Goal: Check status: Check status

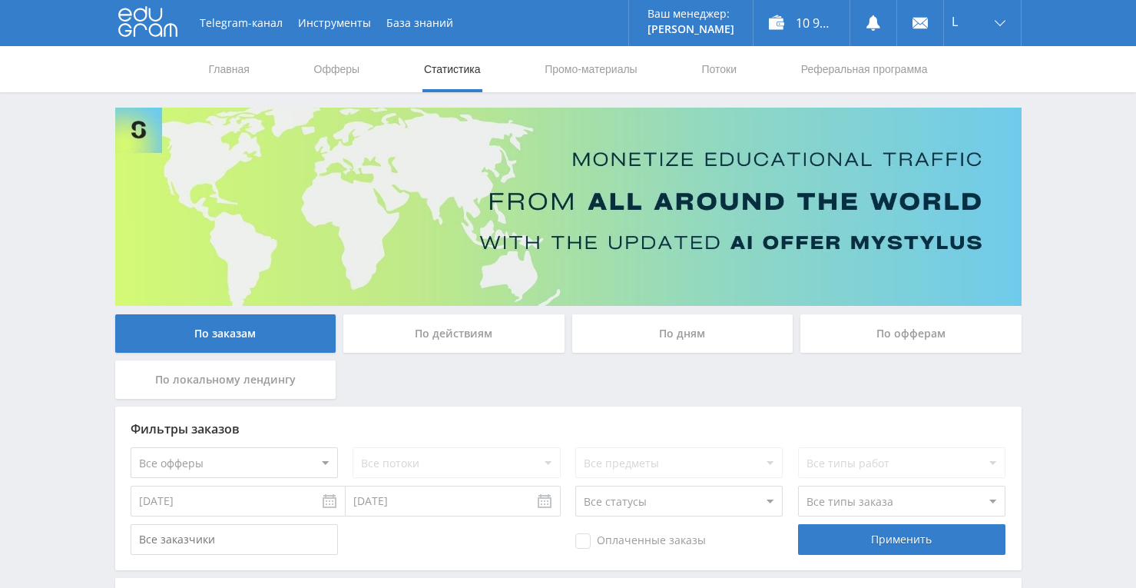
scroll to position [581, 0]
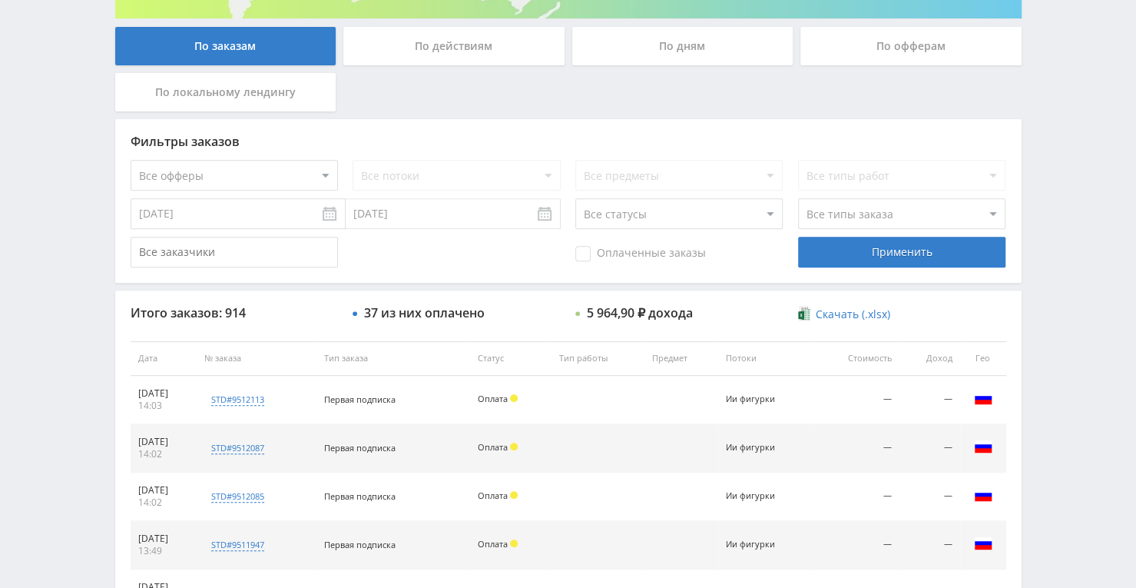
scroll to position [538, 0]
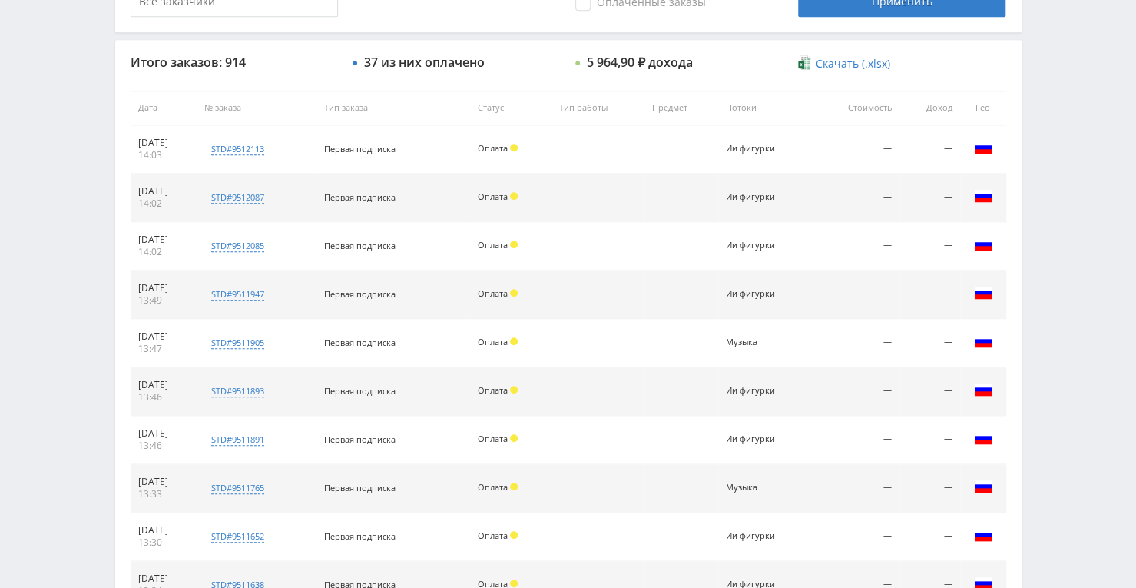
click at [14, 315] on div "Telegram-канал Инструменты База знаний Ваш менеджер: [PERSON_NAME] Alex Online …" at bounding box center [568, 107] width 1136 height 1290
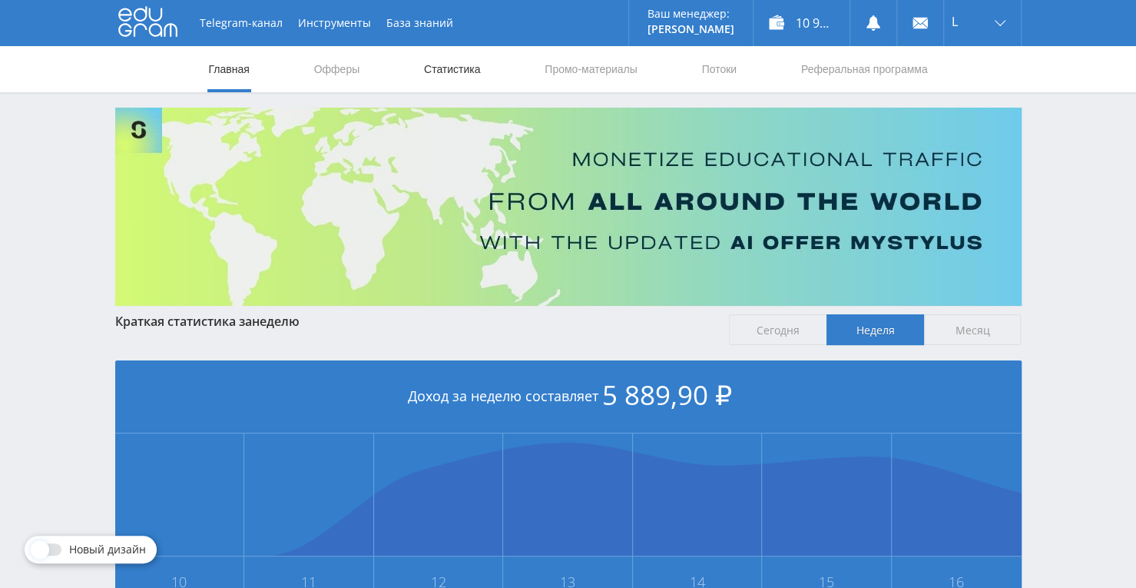
click at [429, 62] on link "Статистика" at bounding box center [452, 69] width 60 height 46
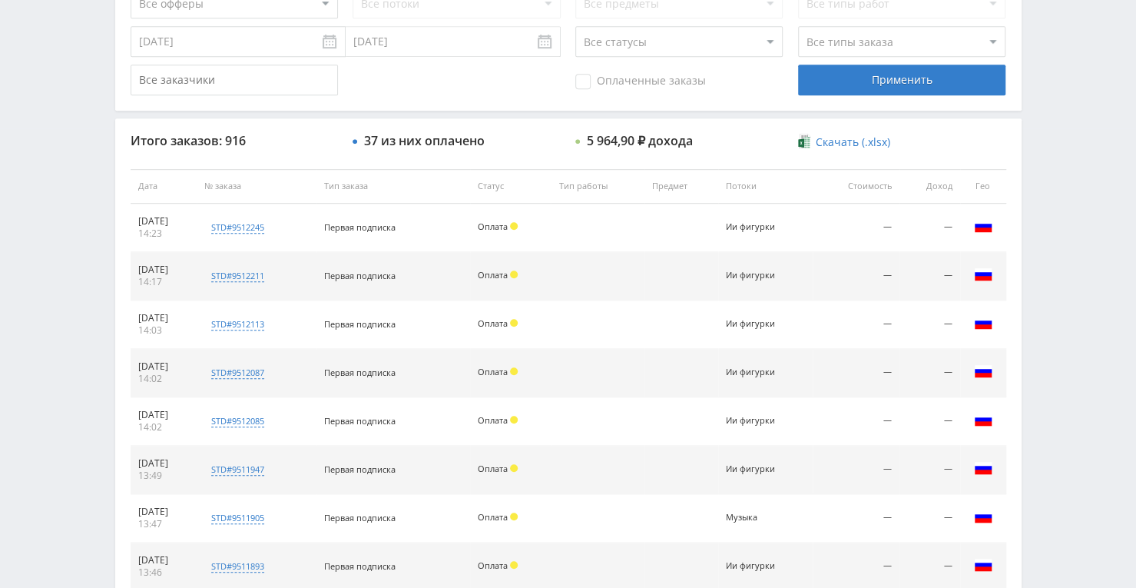
scroll to position [461, 0]
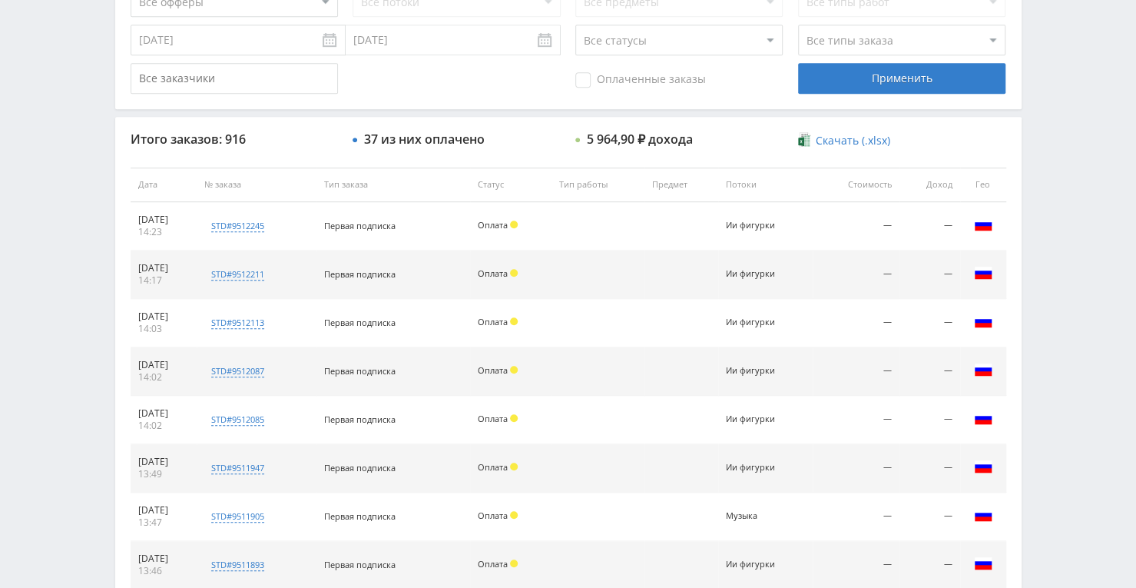
click at [501, 416] on span "Оплата" at bounding box center [493, 418] width 30 height 12
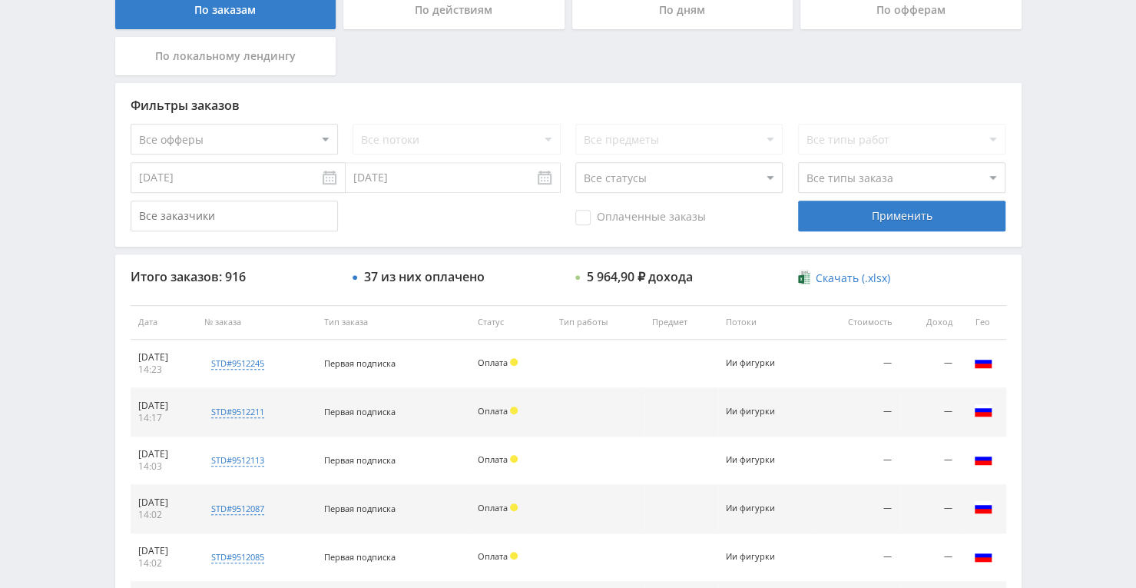
scroll to position [615, 0]
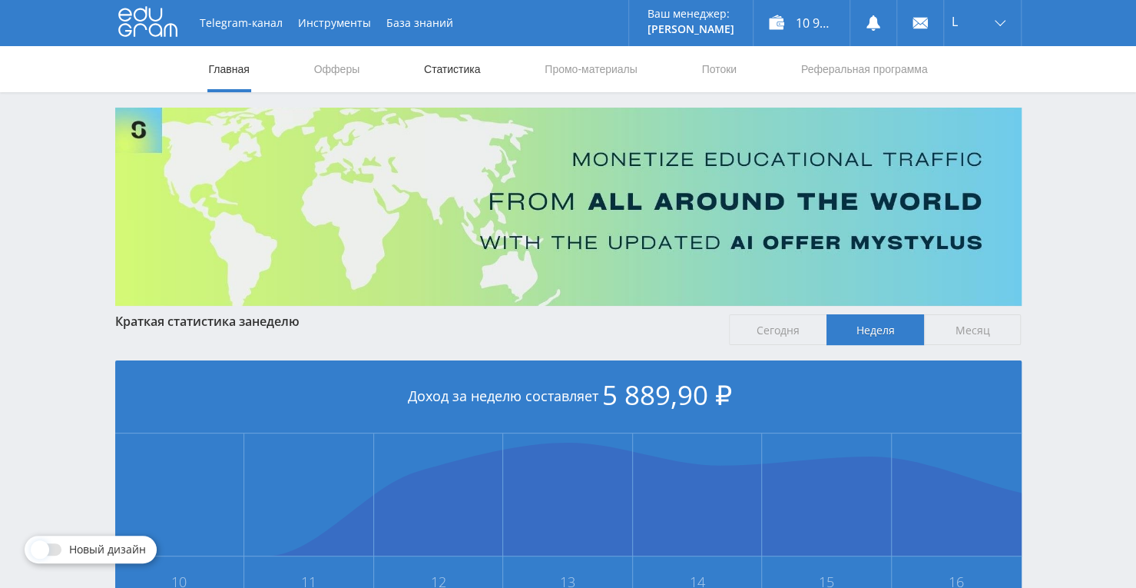
click at [456, 70] on link "Статистика" at bounding box center [452, 69] width 60 height 46
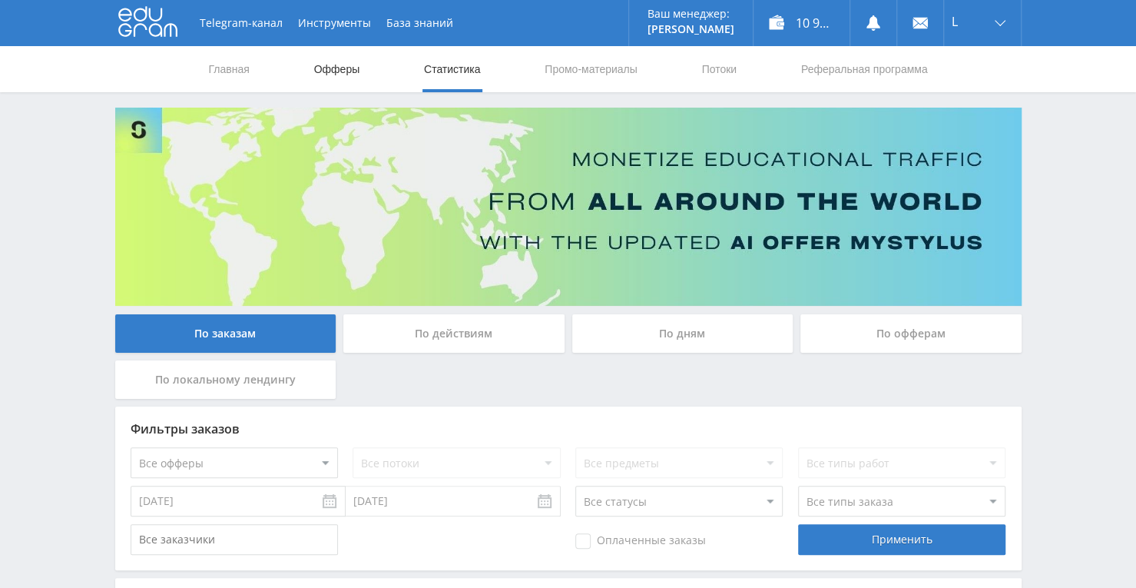
click at [339, 77] on link "Офферы" at bounding box center [337, 69] width 49 height 46
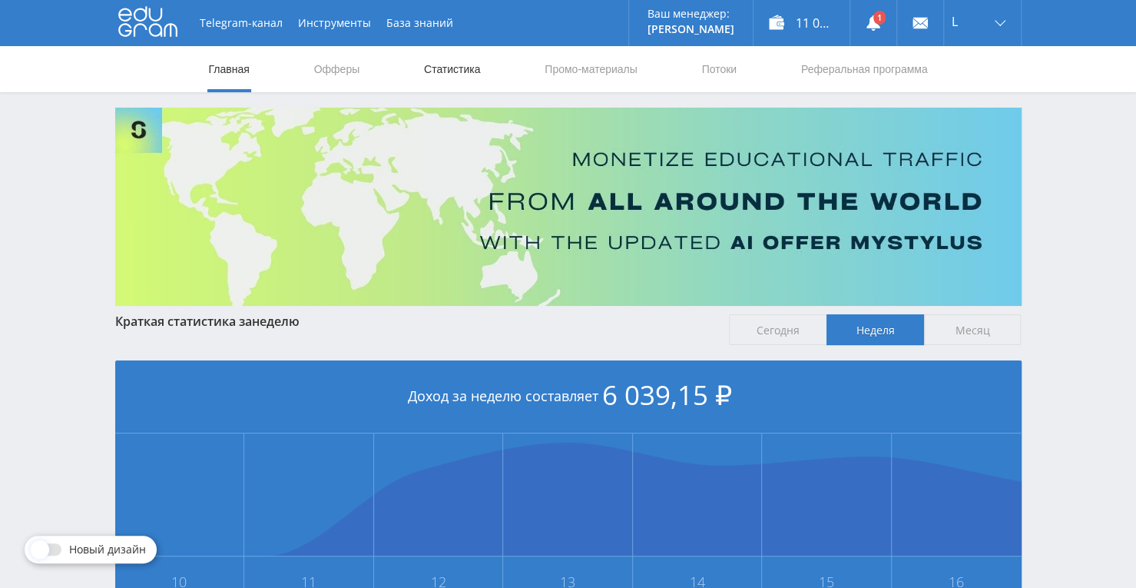
click at [459, 61] on link "Статистика" at bounding box center [452, 69] width 60 height 46
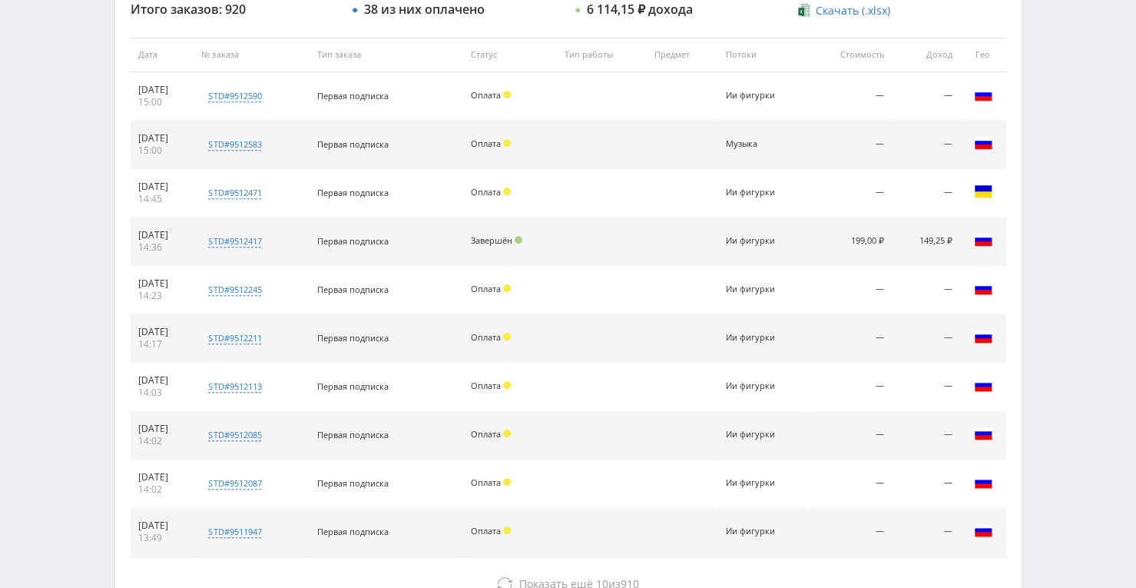
scroll to position [615, 0]
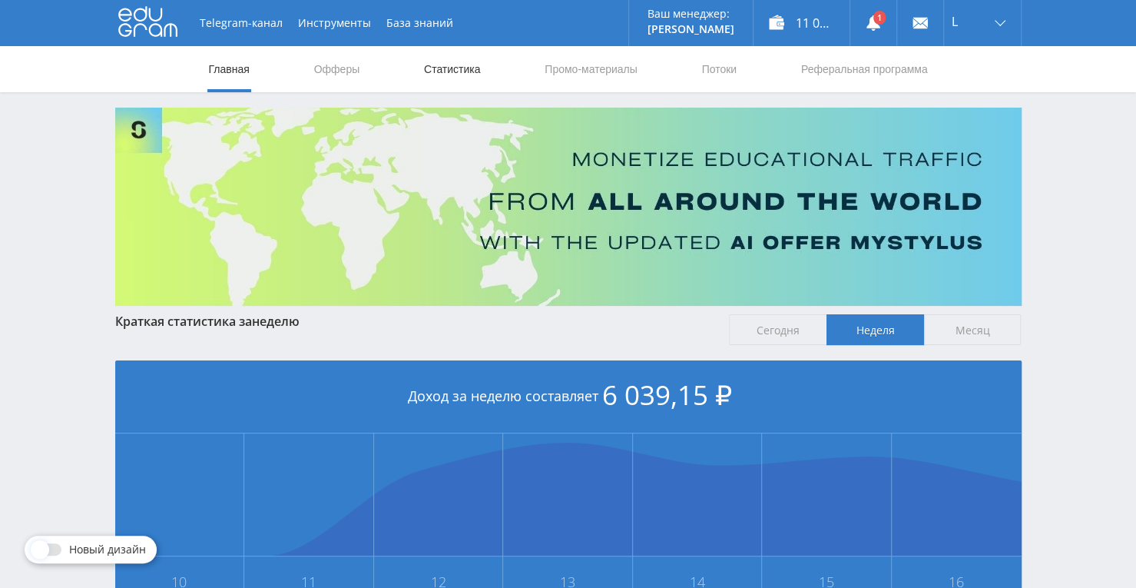
click at [427, 68] on link "Статистика" at bounding box center [452, 69] width 60 height 46
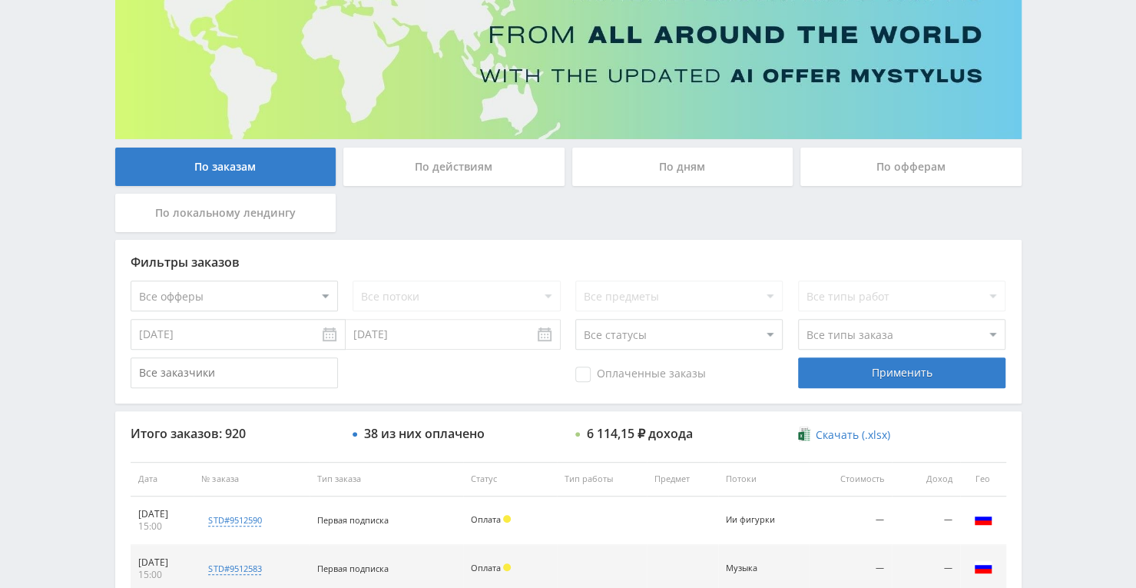
scroll to position [120, 0]
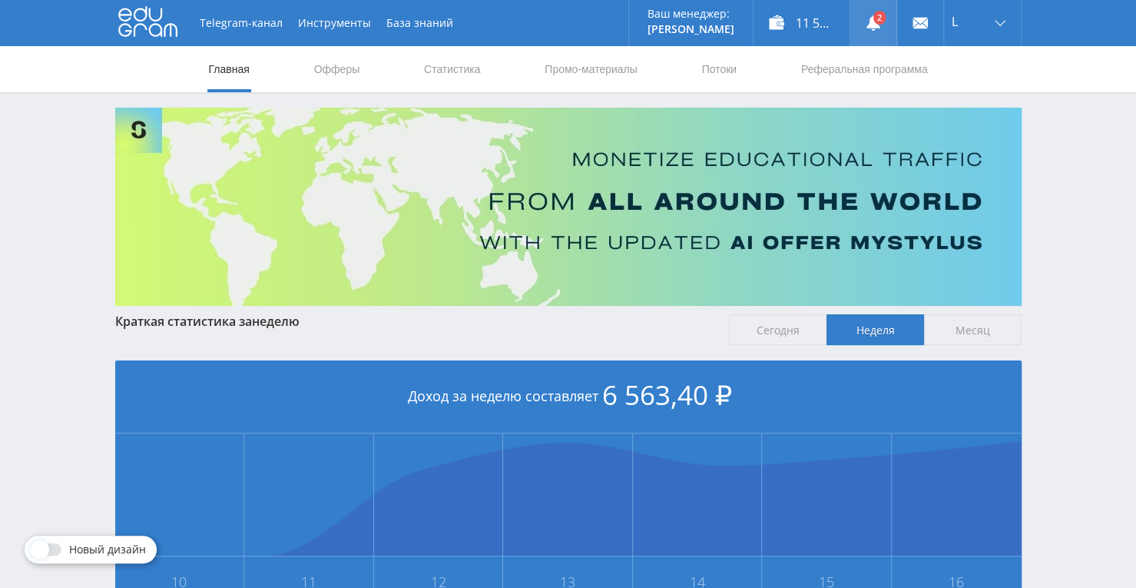
click at [855, 28] on link at bounding box center [873, 23] width 46 height 46
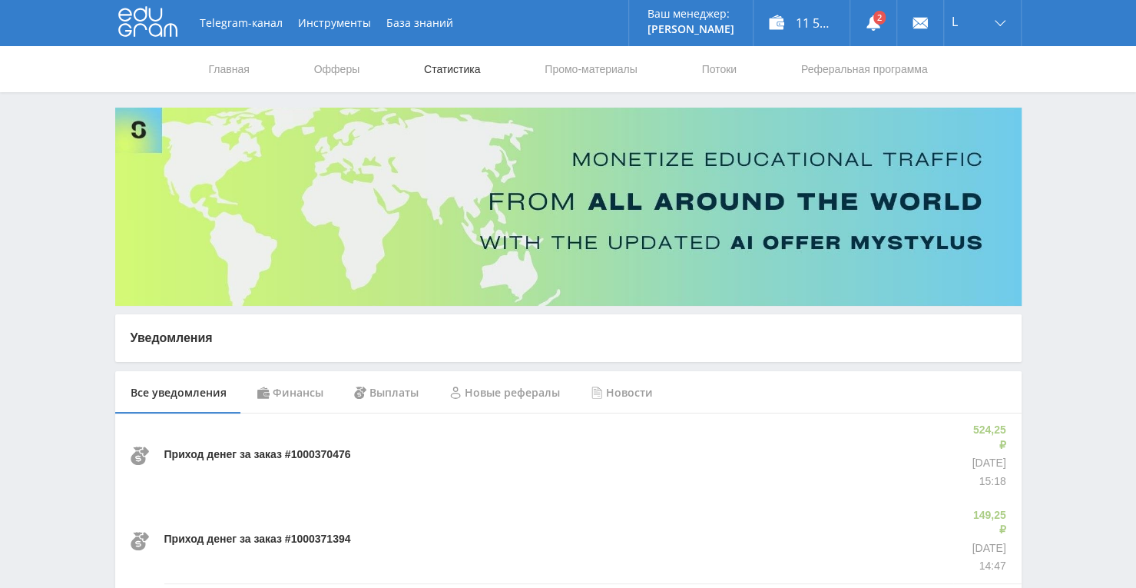
click at [463, 71] on link "Статистика" at bounding box center [452, 69] width 60 height 46
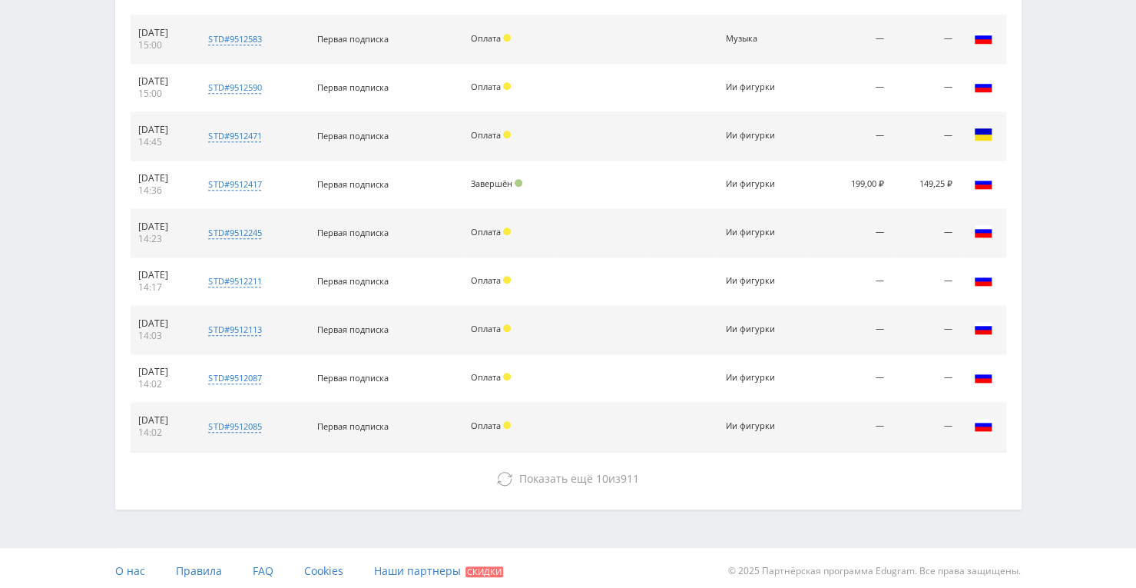
scroll to position [698, 0]
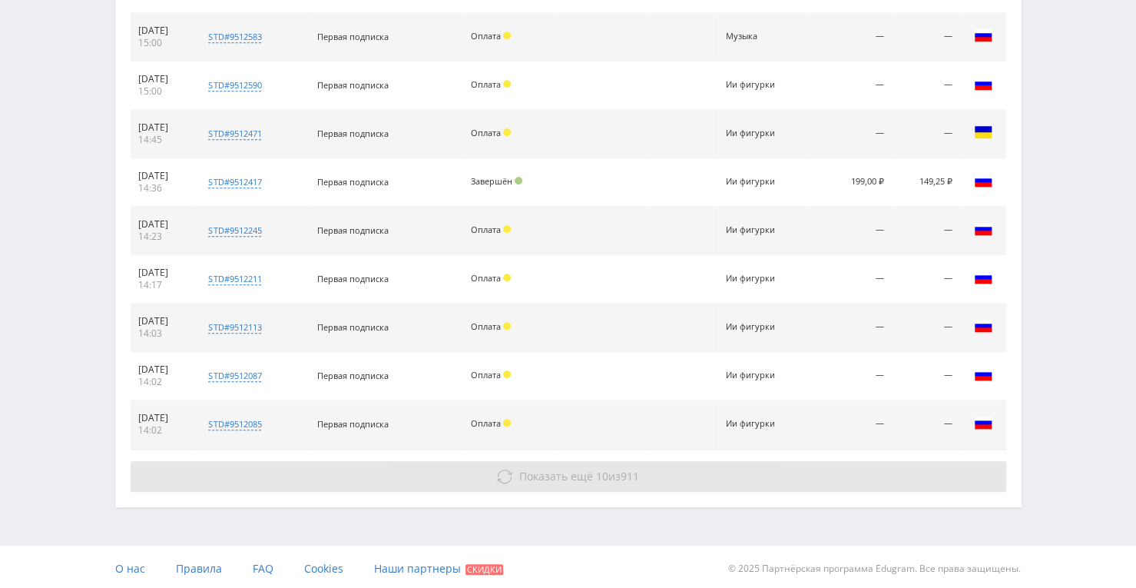
click at [585, 482] on button "Показать ещё 10 из 911" at bounding box center [569, 476] width 876 height 31
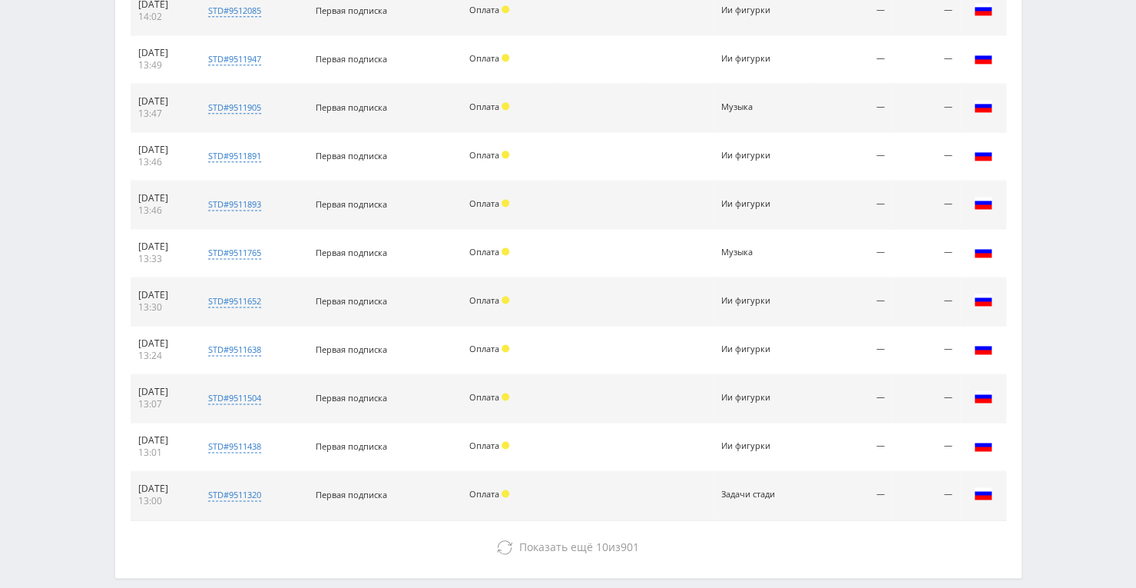
scroll to position [1180, 0]
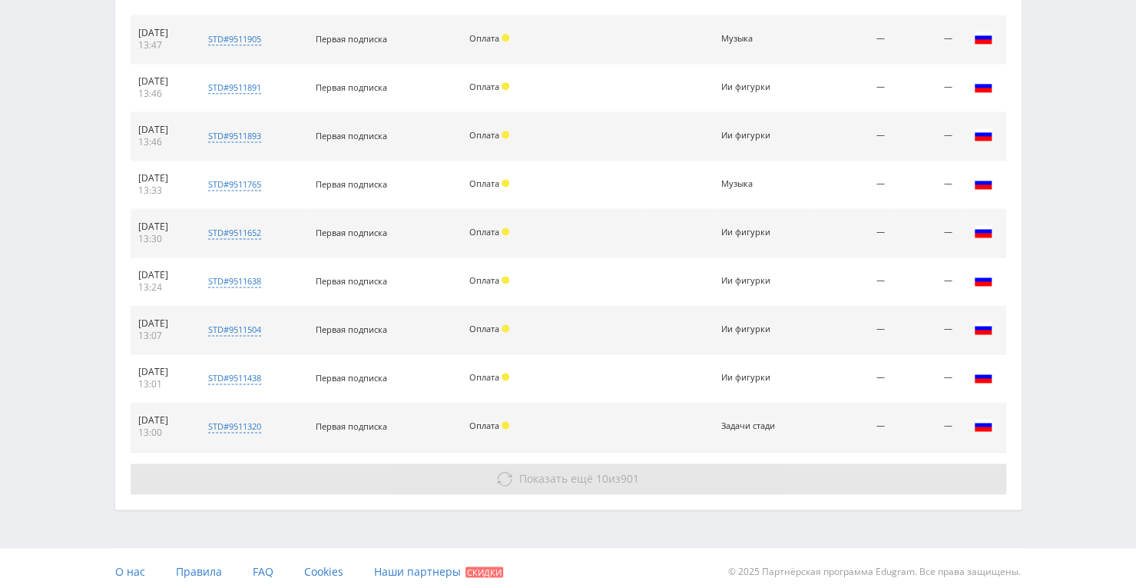
click at [585, 465] on button "Показать ещё 10 из 901" at bounding box center [569, 478] width 876 height 31
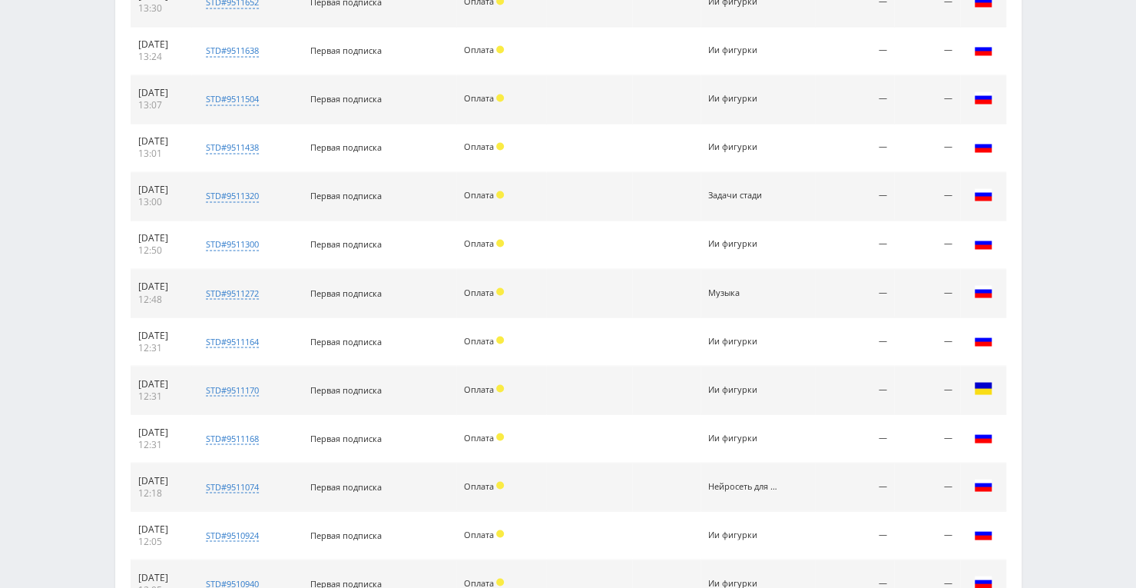
scroll to position [1661, 0]
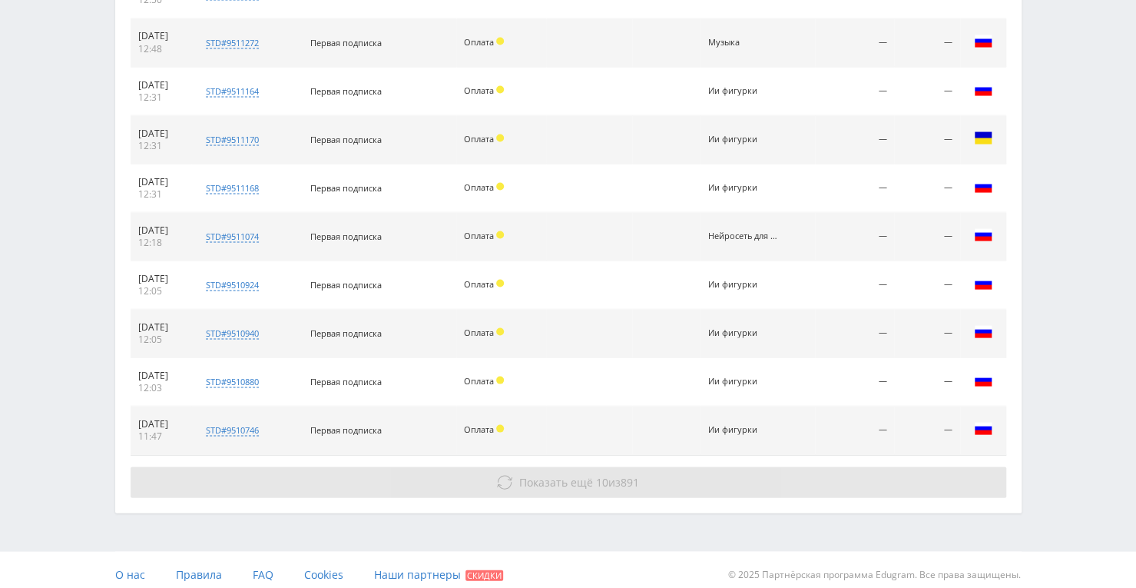
click at [562, 485] on button "Показать ещё 10 из 891" at bounding box center [569, 481] width 876 height 31
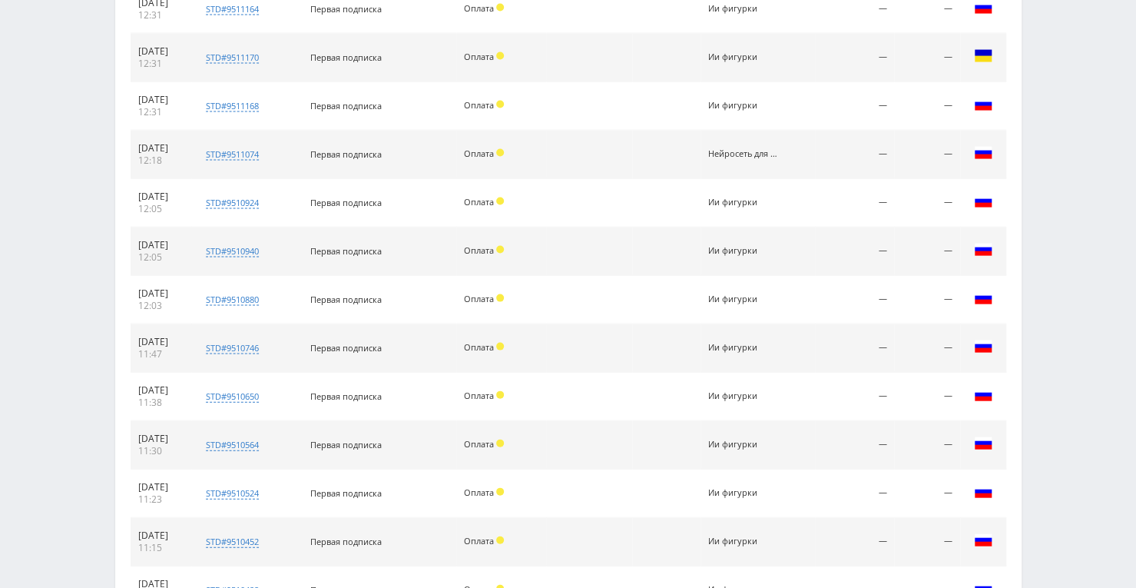
scroll to position [2045, 0]
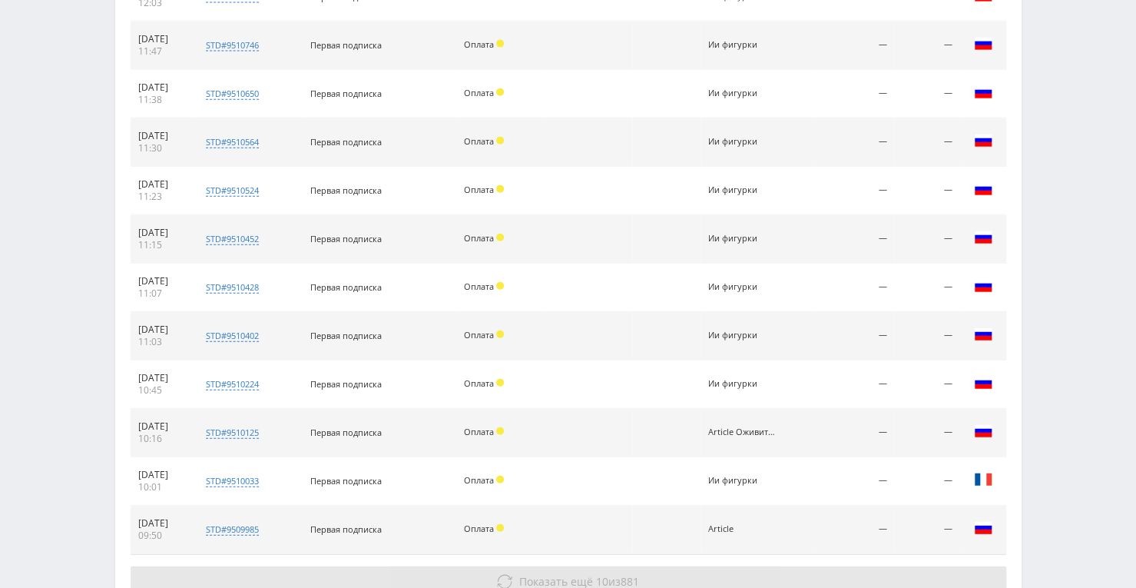
click at [601, 574] on span "10" at bounding box center [602, 581] width 12 height 15
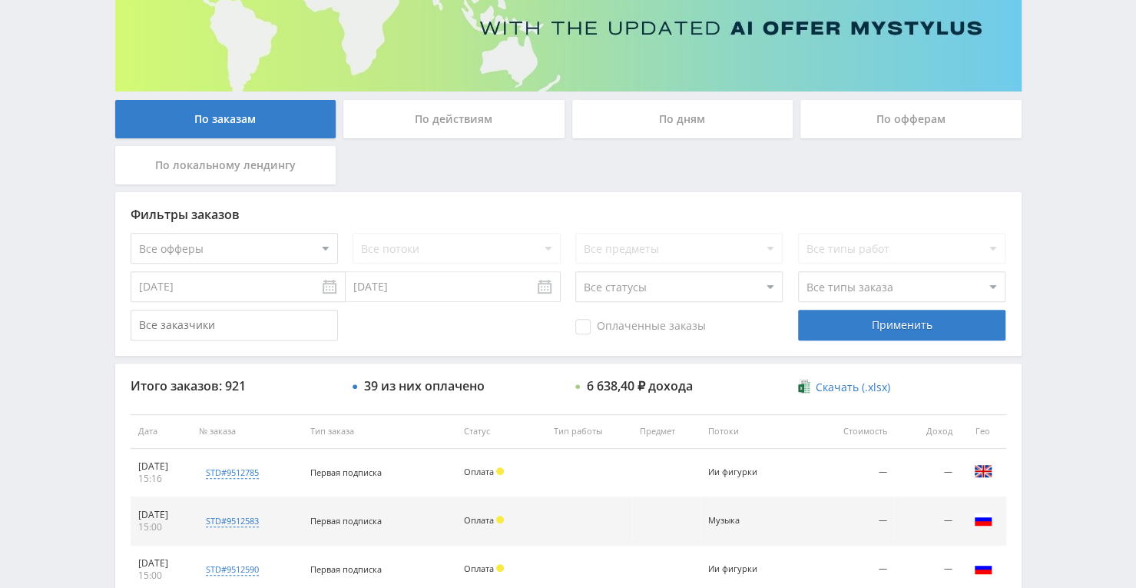
scroll to position [201, 0]
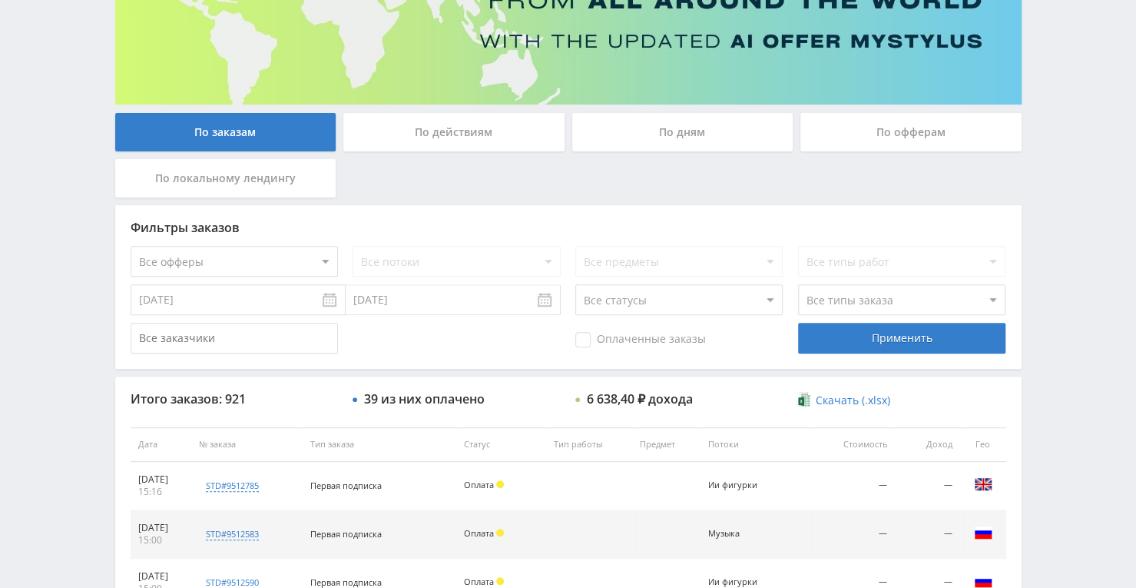
click at [681, 133] on div "По дням" at bounding box center [682, 132] width 221 height 38
click at [0, 0] on input "По дням" at bounding box center [0, 0] width 0 height 0
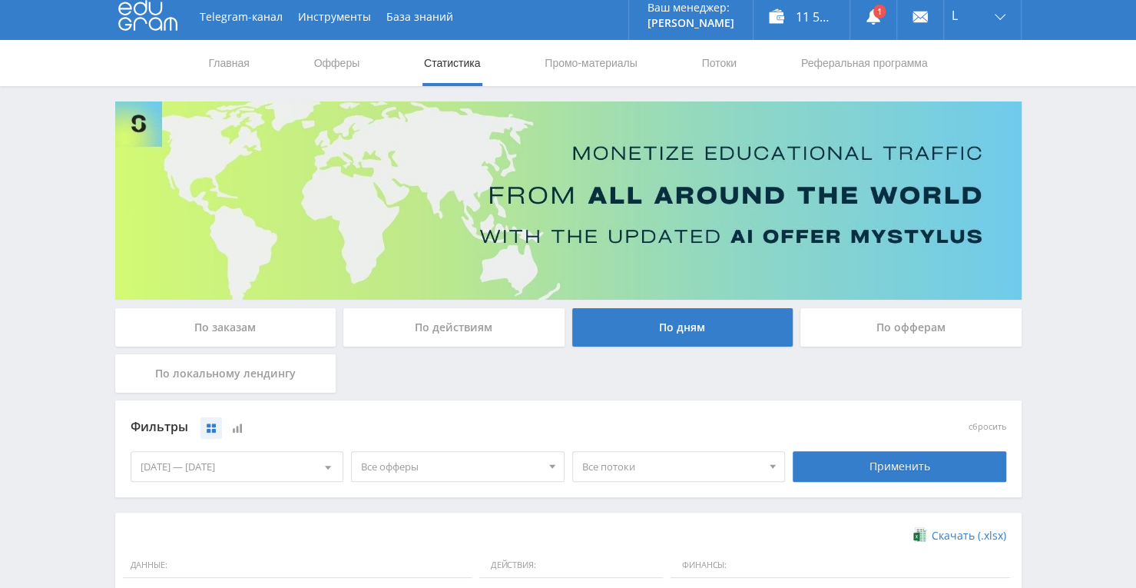
scroll to position [0, 0]
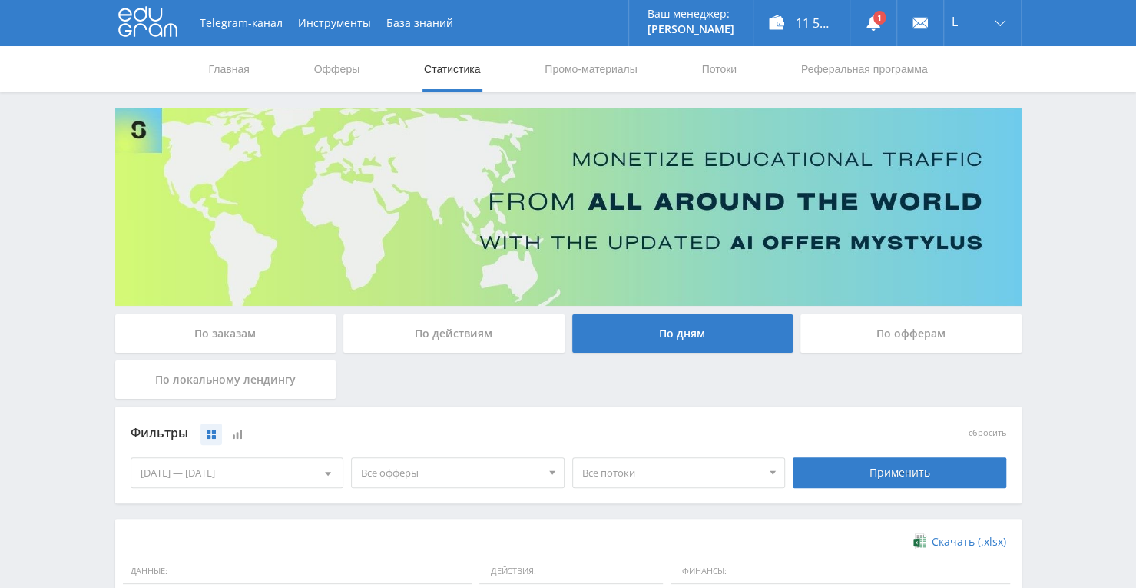
click at [452, 71] on link "Статистика" at bounding box center [452, 69] width 60 height 46
click at [266, 338] on div "По заказам" at bounding box center [225, 333] width 221 height 38
click at [0, 0] on input "По заказам" at bounding box center [0, 0] width 0 height 0
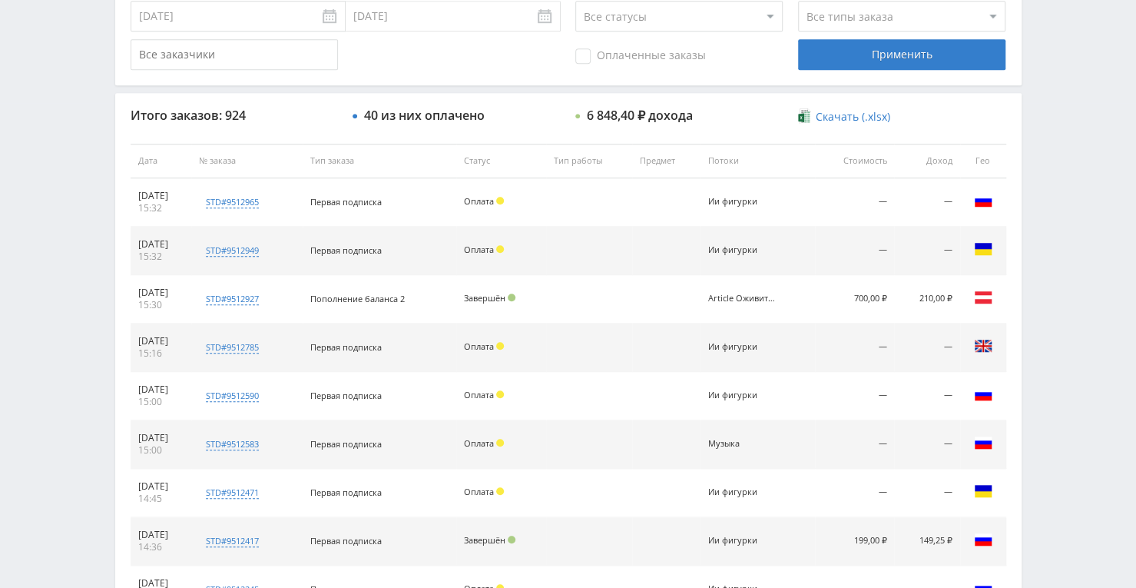
scroll to position [461, 0]
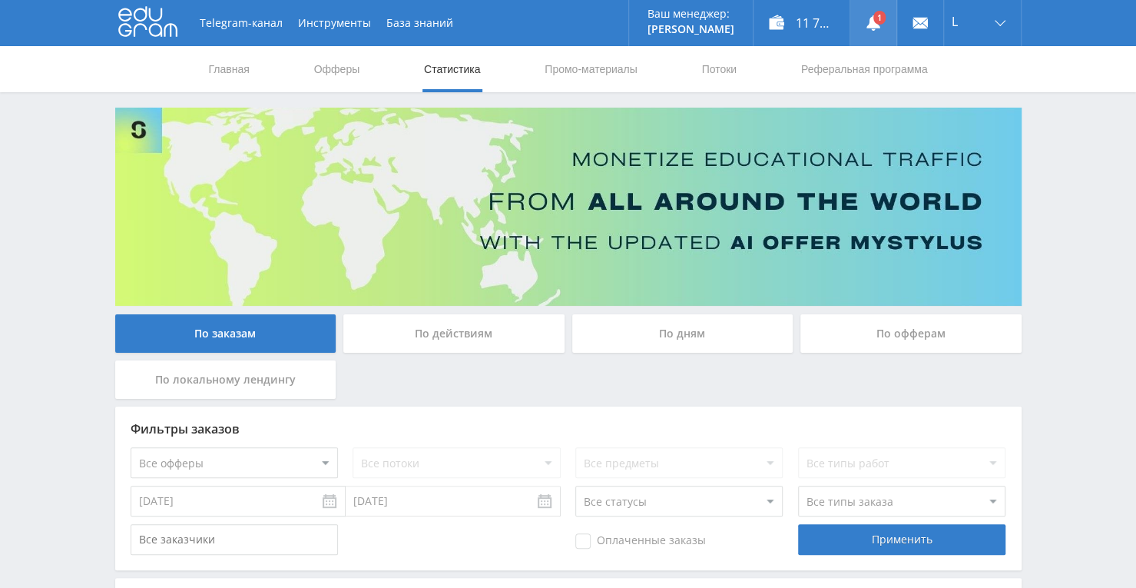
click at [873, 20] on use at bounding box center [873, 22] width 14 height 15
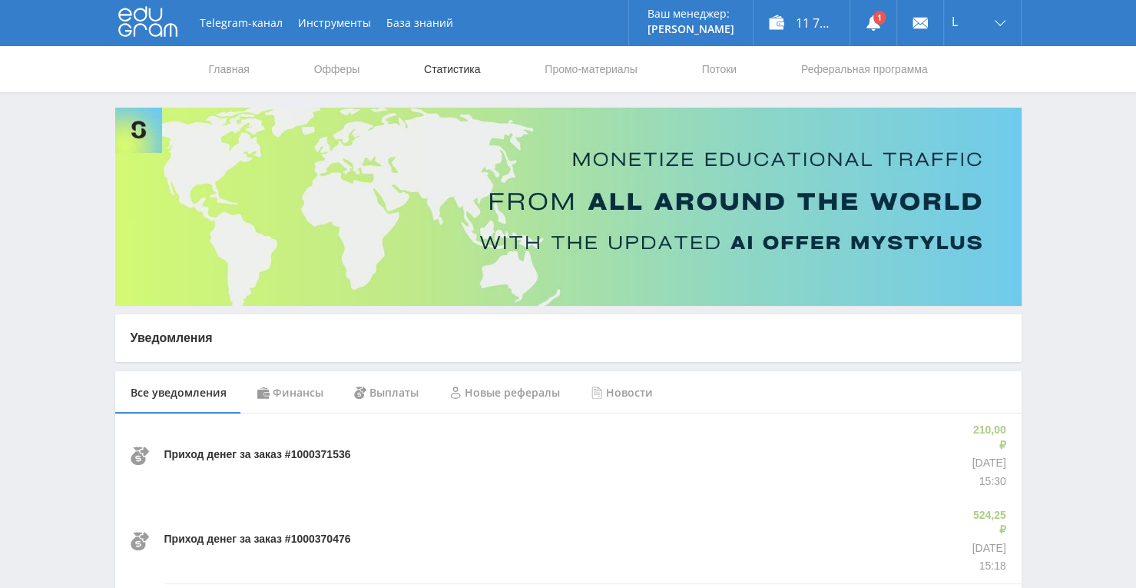
click at [475, 66] on link "Статистика" at bounding box center [452, 69] width 60 height 46
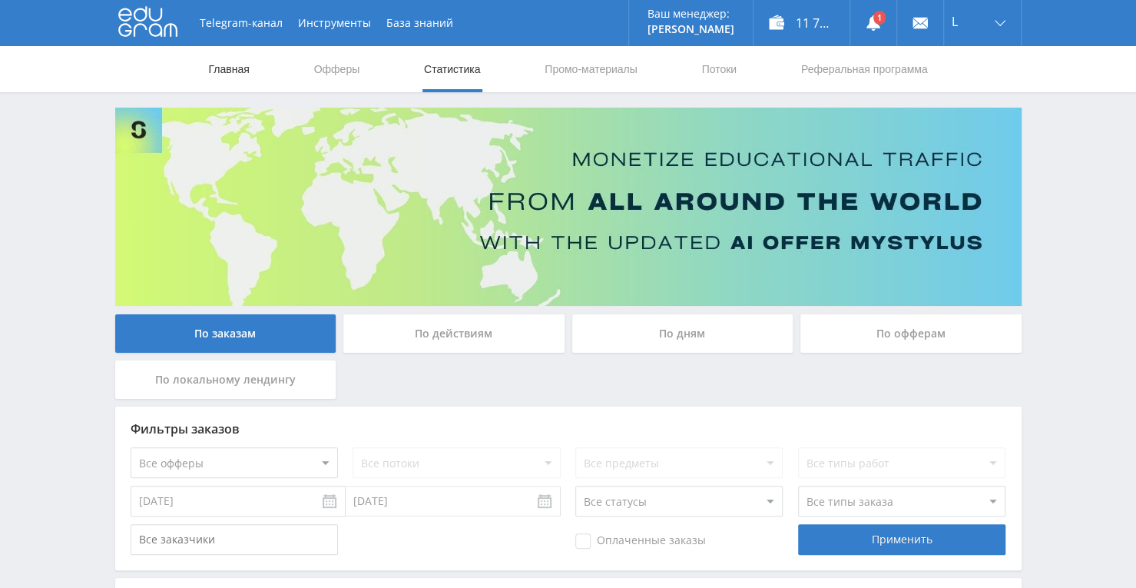
click at [234, 58] on link "Главная" at bounding box center [229, 69] width 44 height 46
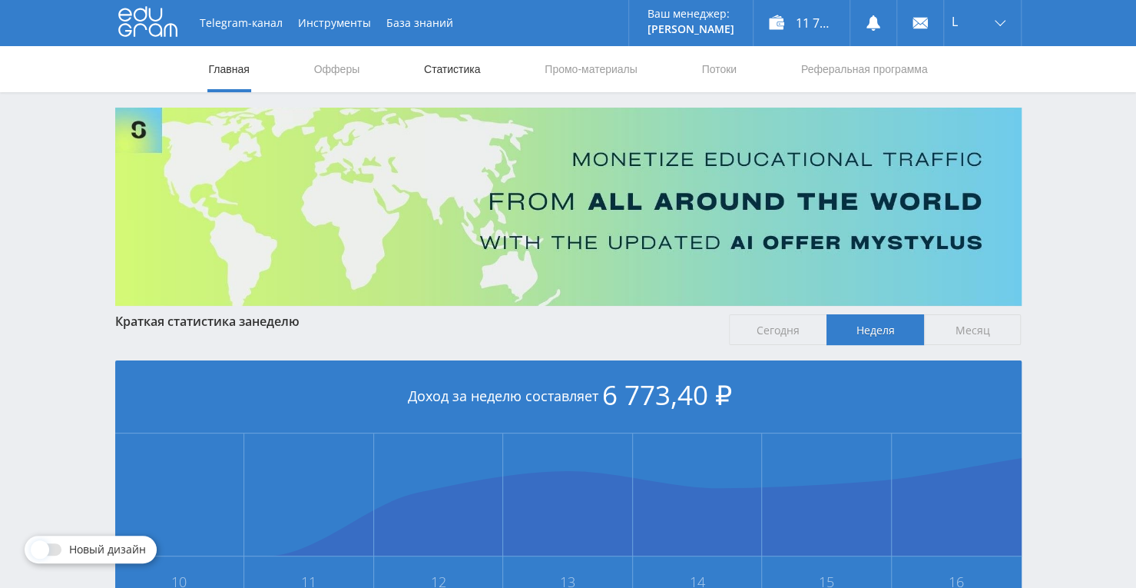
click at [455, 70] on link "Статистика" at bounding box center [452, 69] width 60 height 46
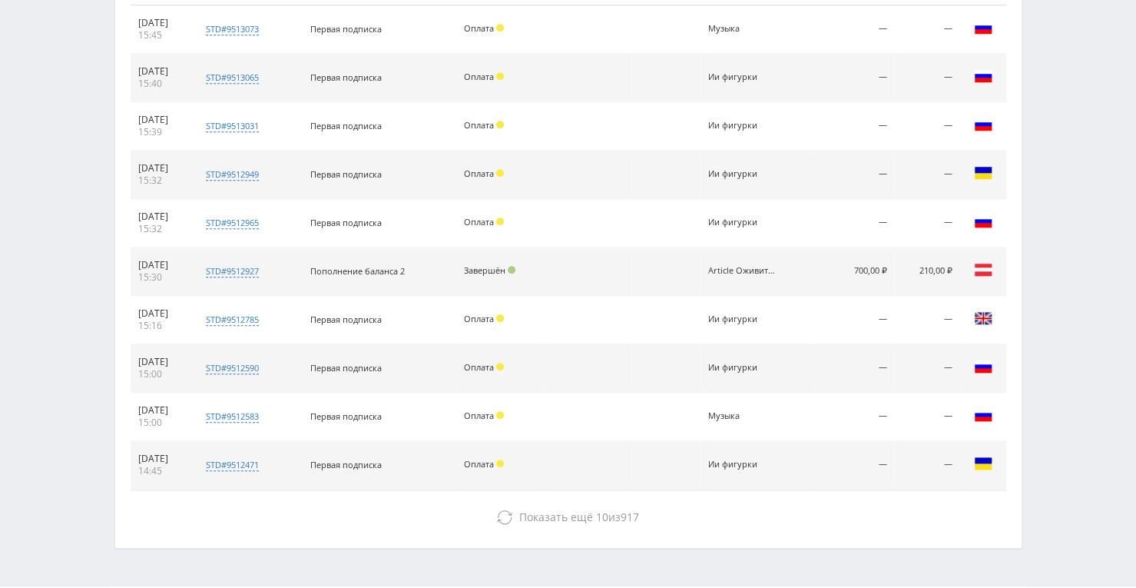
scroll to position [427, 0]
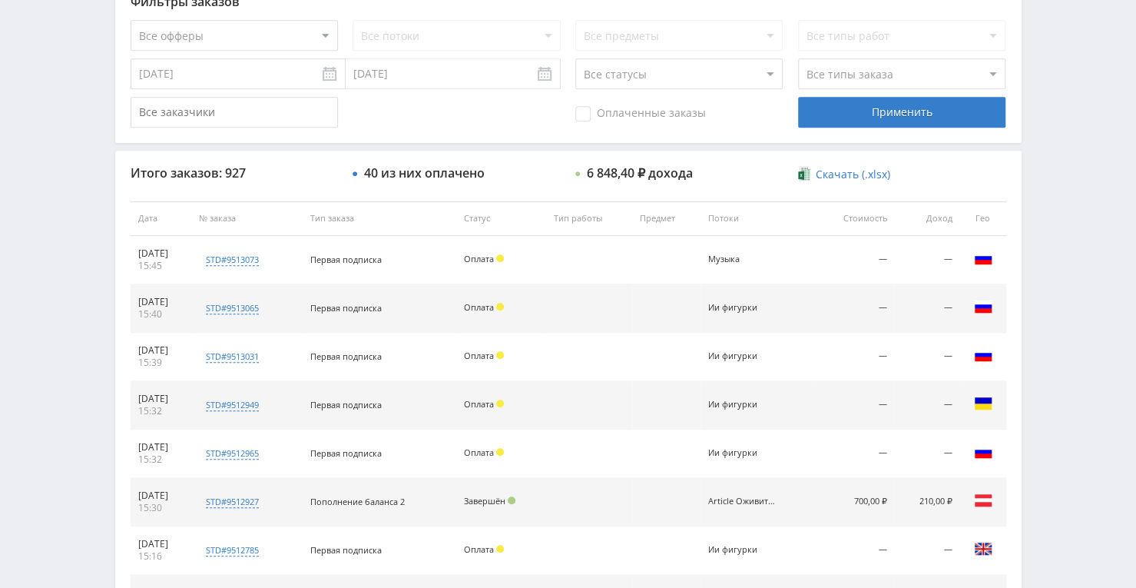
click at [588, 494] on td at bounding box center [589, 502] width 86 height 48
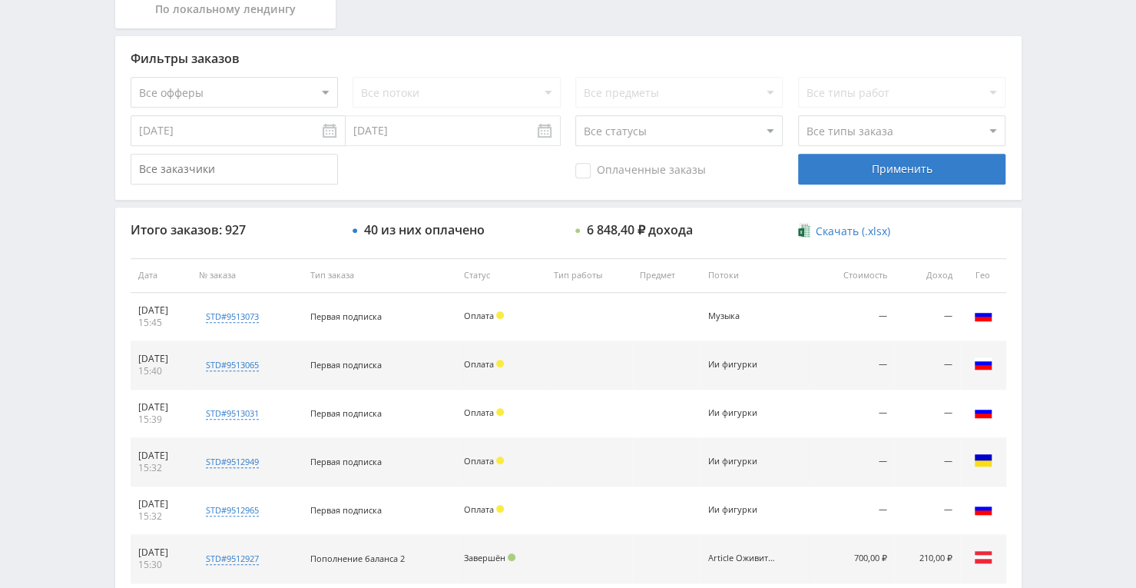
scroll to position [237, 0]
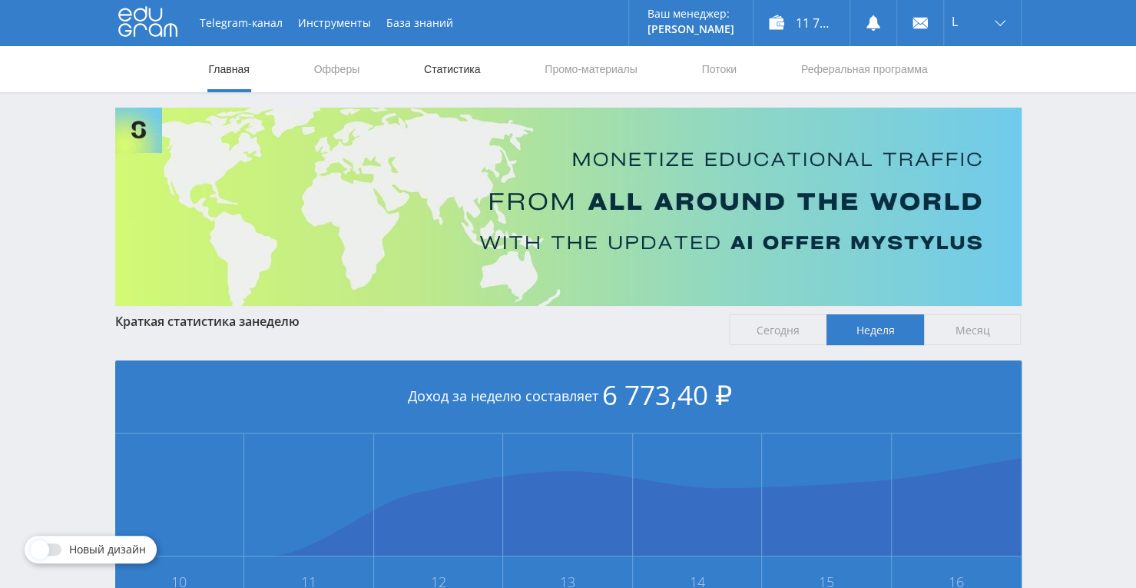
click at [449, 65] on link "Статистика" at bounding box center [452, 69] width 60 height 46
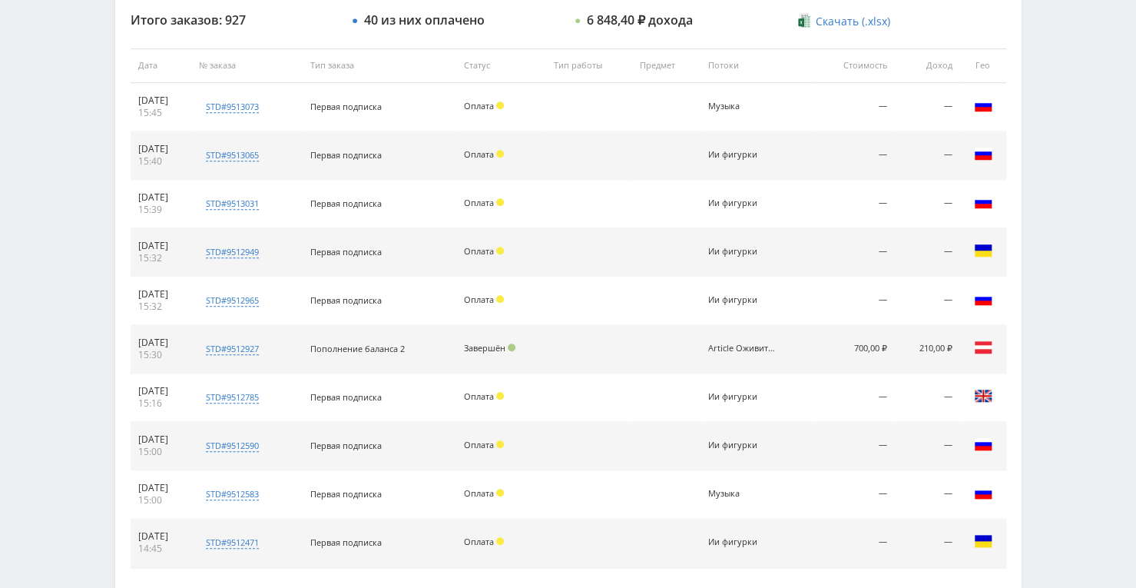
scroll to position [581, 0]
